Goal: Navigation & Orientation: Go to known website

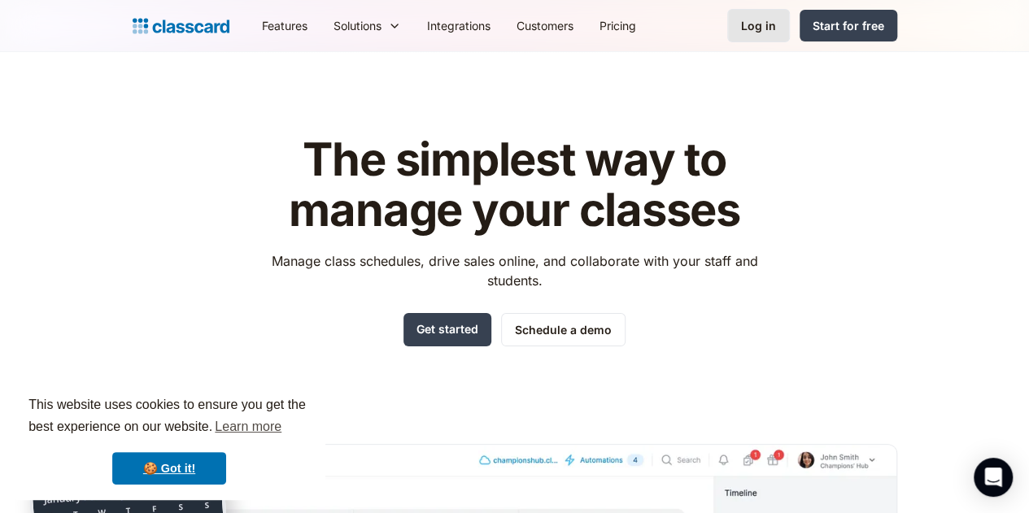
click at [790, 13] on link "Log in" at bounding box center [758, 25] width 63 height 33
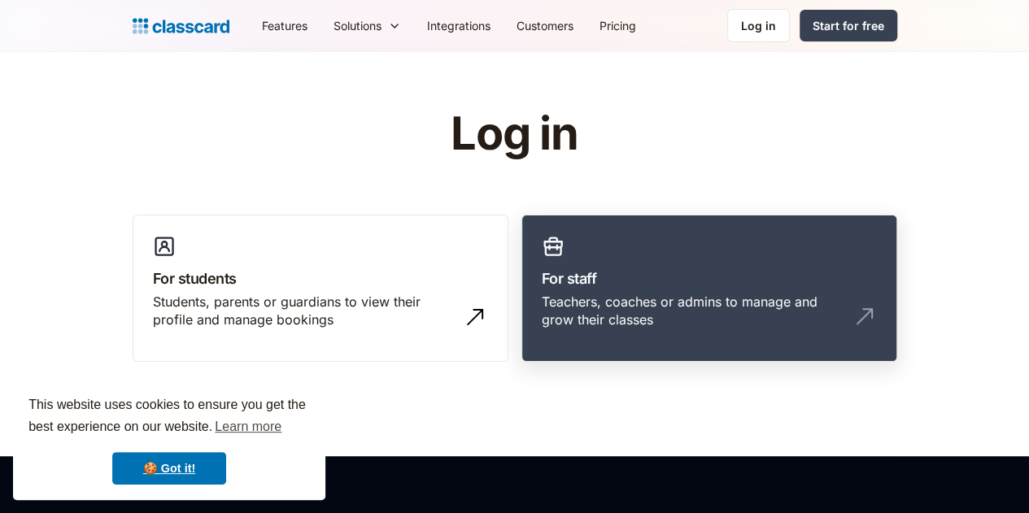
click at [632, 296] on div "Teachers, coaches or admins to manage and grow their classes" at bounding box center [693, 311] width 302 height 37
